Goal: Find specific page/section: Find specific page/section

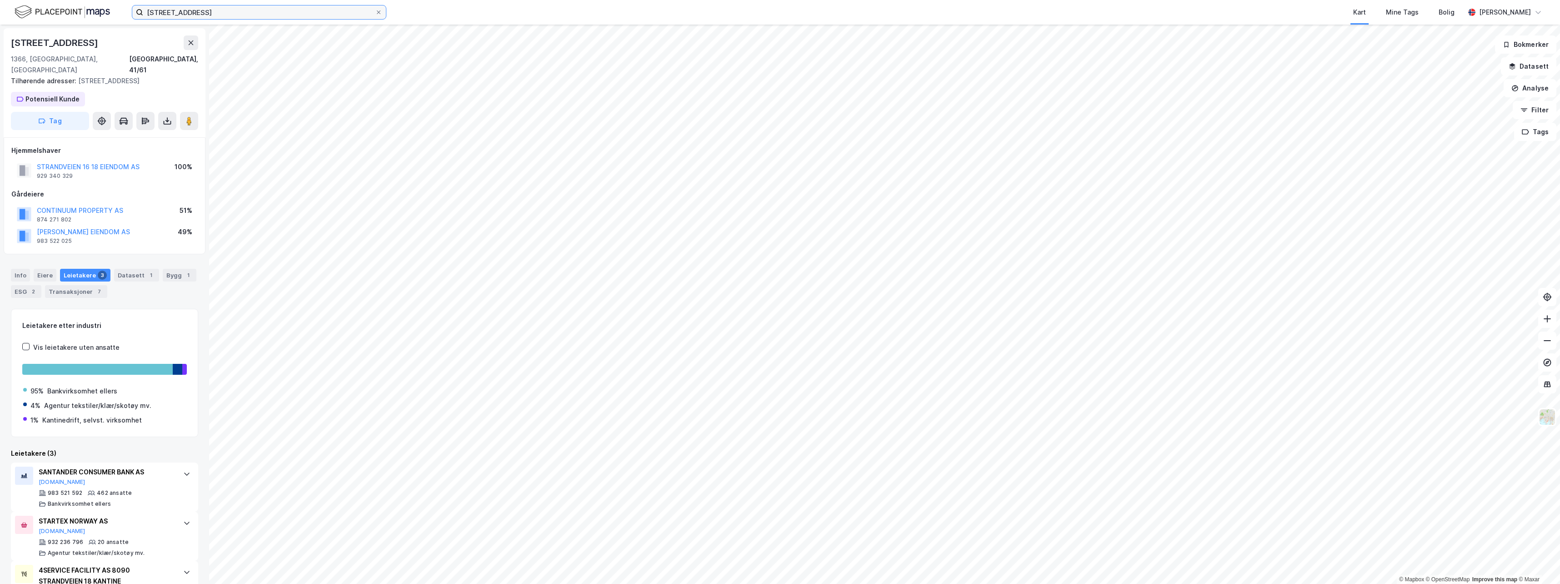
click at [140, 20] on div "[STREET_ADDRESS]" at bounding box center [259, 12] width 255 height 15
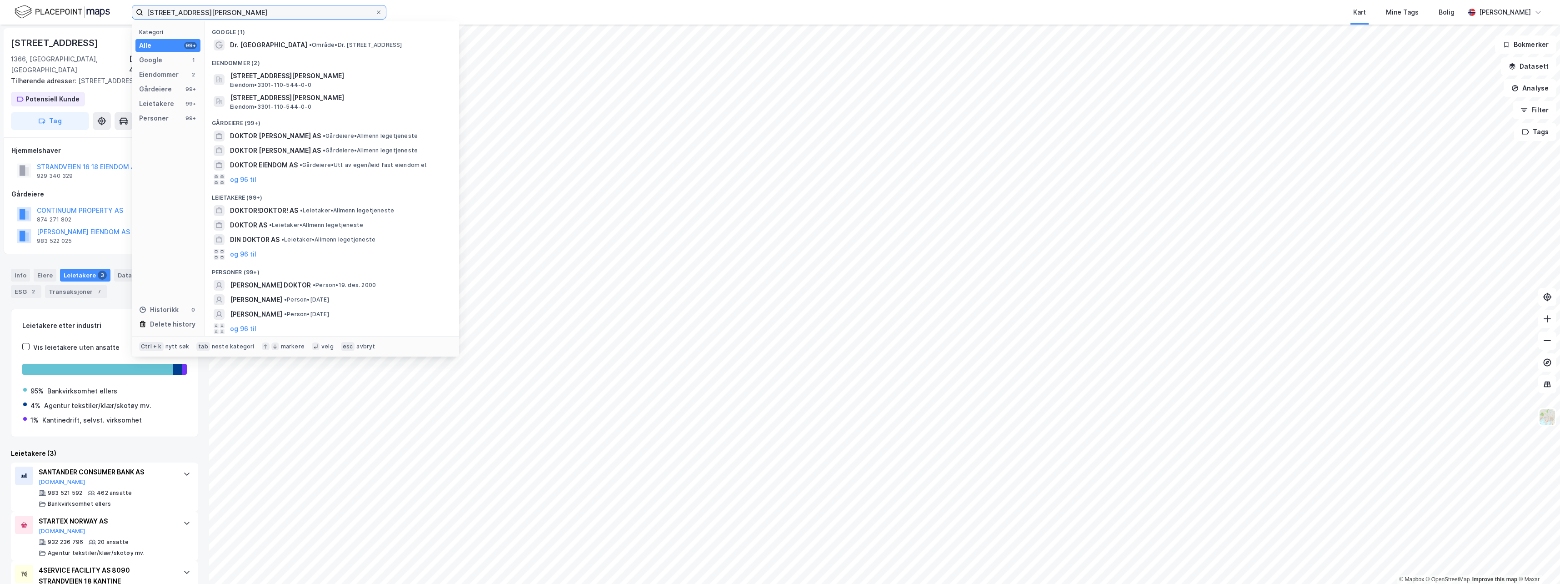
type input "[STREET_ADDRESS][PERSON_NAME]"
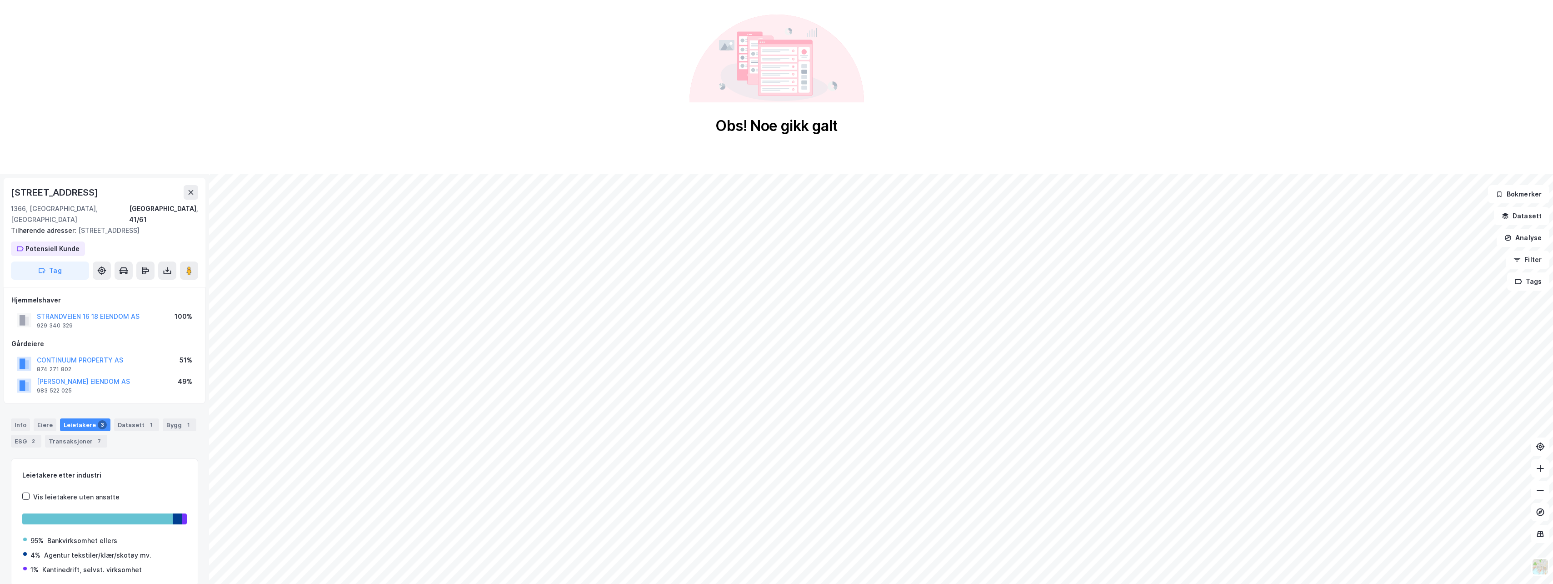
click at [181, 50] on div "Obs! Noe gikk galt" at bounding box center [776, 75] width 1553 height 150
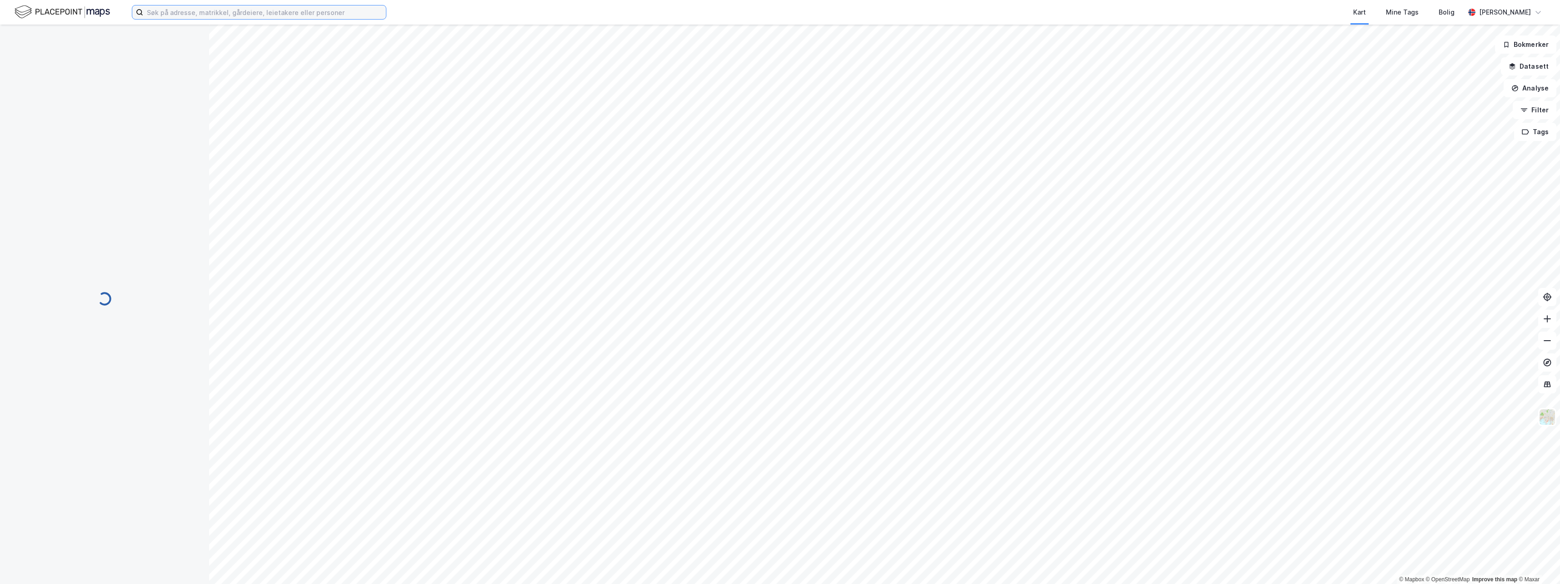
click at [250, 16] on input at bounding box center [264, 12] width 243 height 14
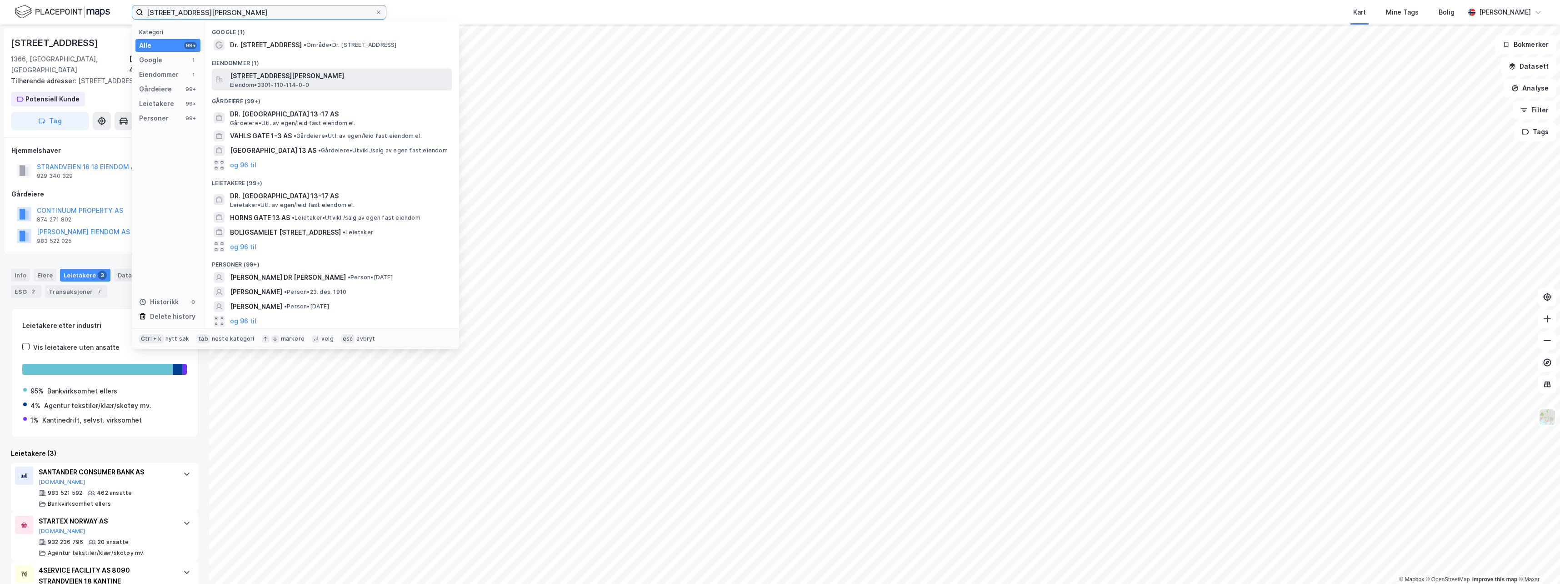
type input "[STREET_ADDRESS][PERSON_NAME]"
click at [300, 80] on span "[STREET_ADDRESS][PERSON_NAME]" at bounding box center [339, 75] width 218 height 11
